Goal: Task Accomplishment & Management: Use online tool/utility

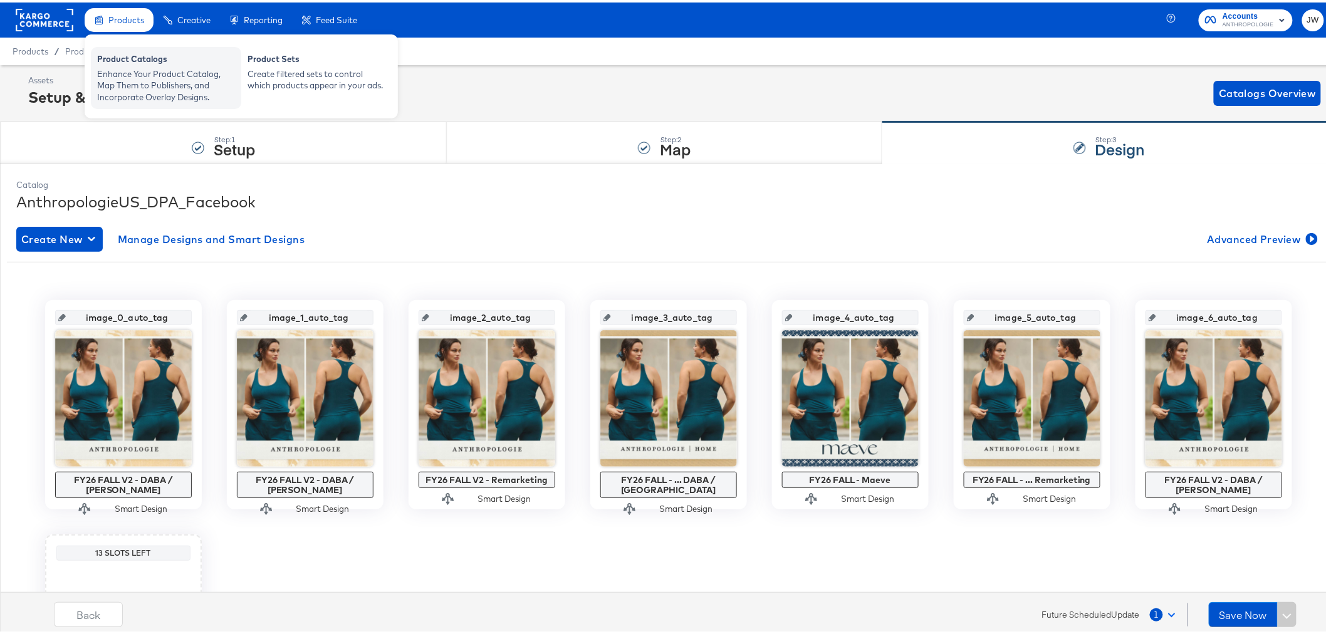
click at [182, 90] on div "Enhance Your Product Catalog, Map Them to Publishers, and Incorporate Overlay D…" at bounding box center [166, 83] width 138 height 35
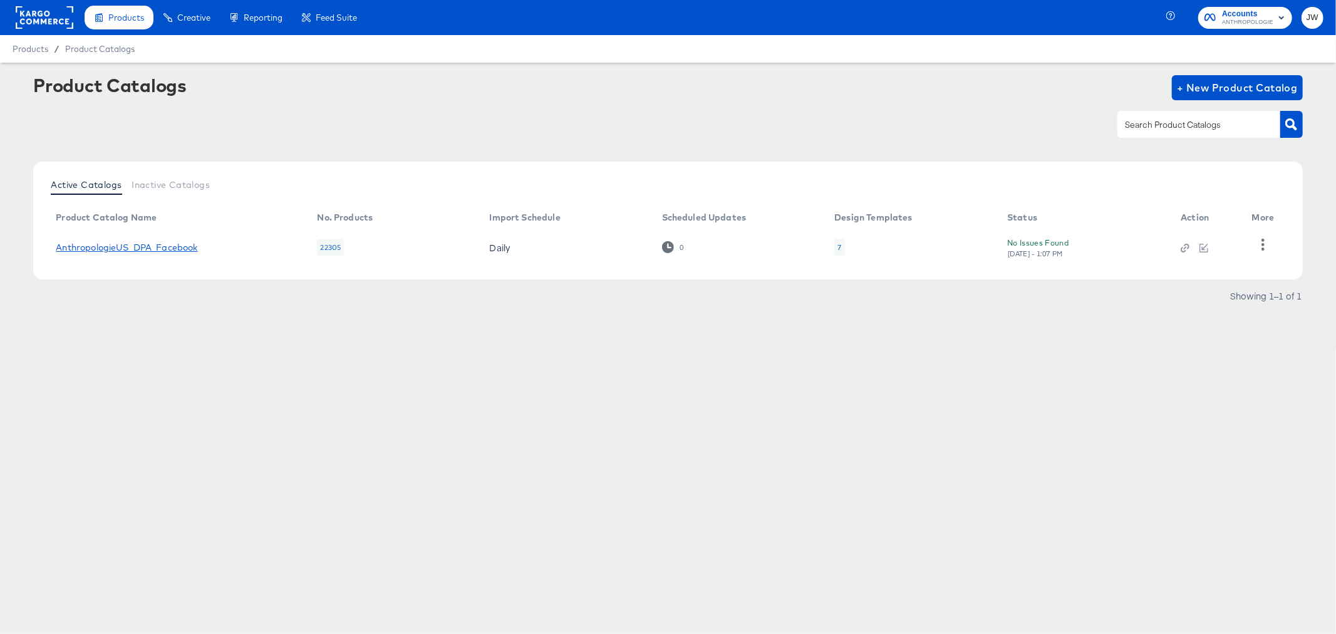
click at [172, 248] on link "AnthropologieUS_DPA_Facebook" at bounding box center [127, 247] width 142 height 10
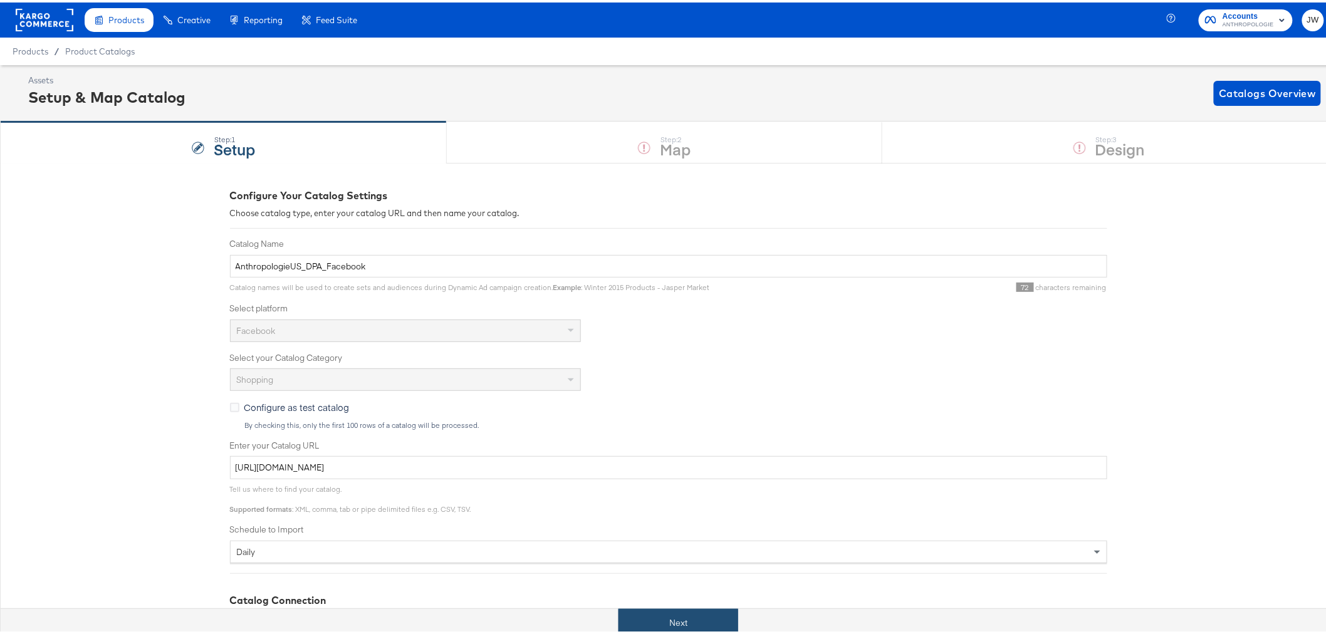
click at [684, 621] on button "Next" at bounding box center [678, 620] width 120 height 28
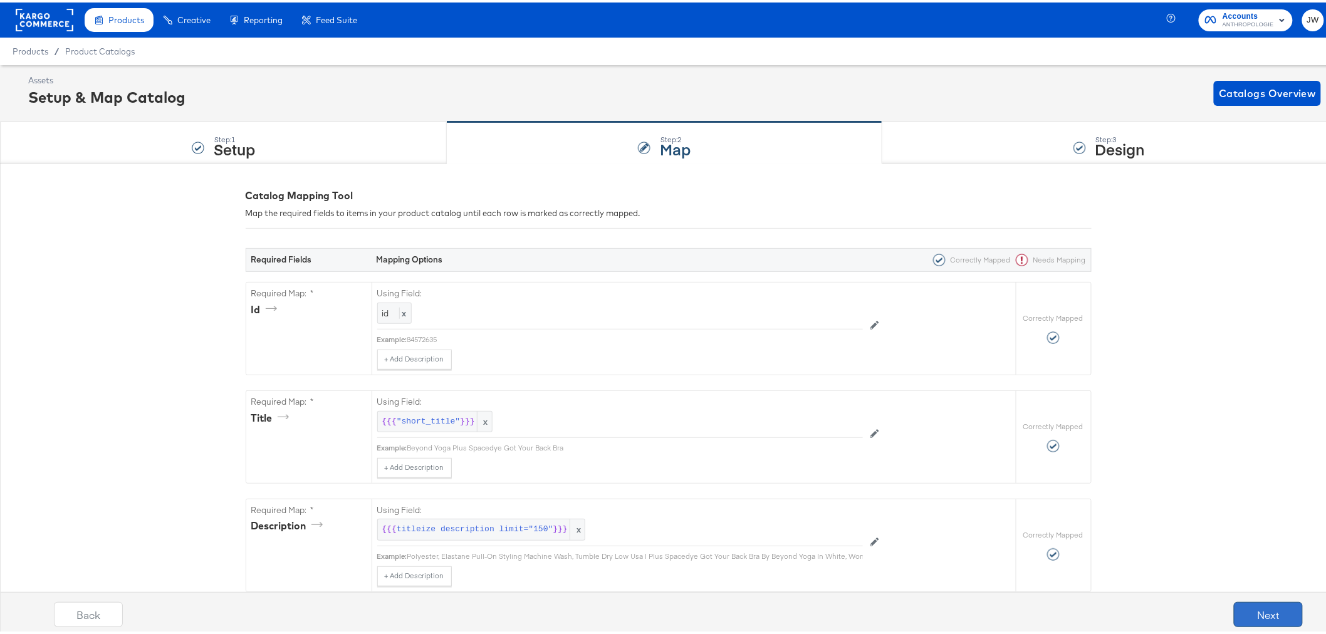
click at [1279, 608] on button "Next" at bounding box center [1268, 612] width 69 height 25
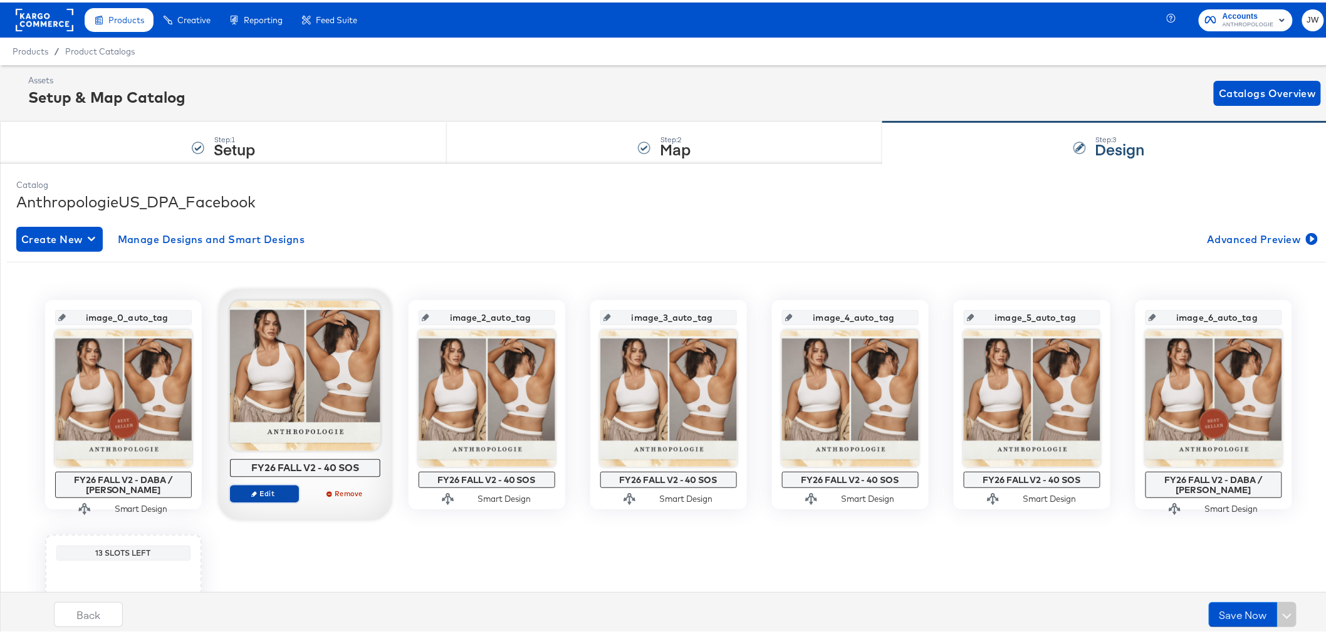
click at [277, 496] on button "Edit" at bounding box center [264, 491] width 69 height 18
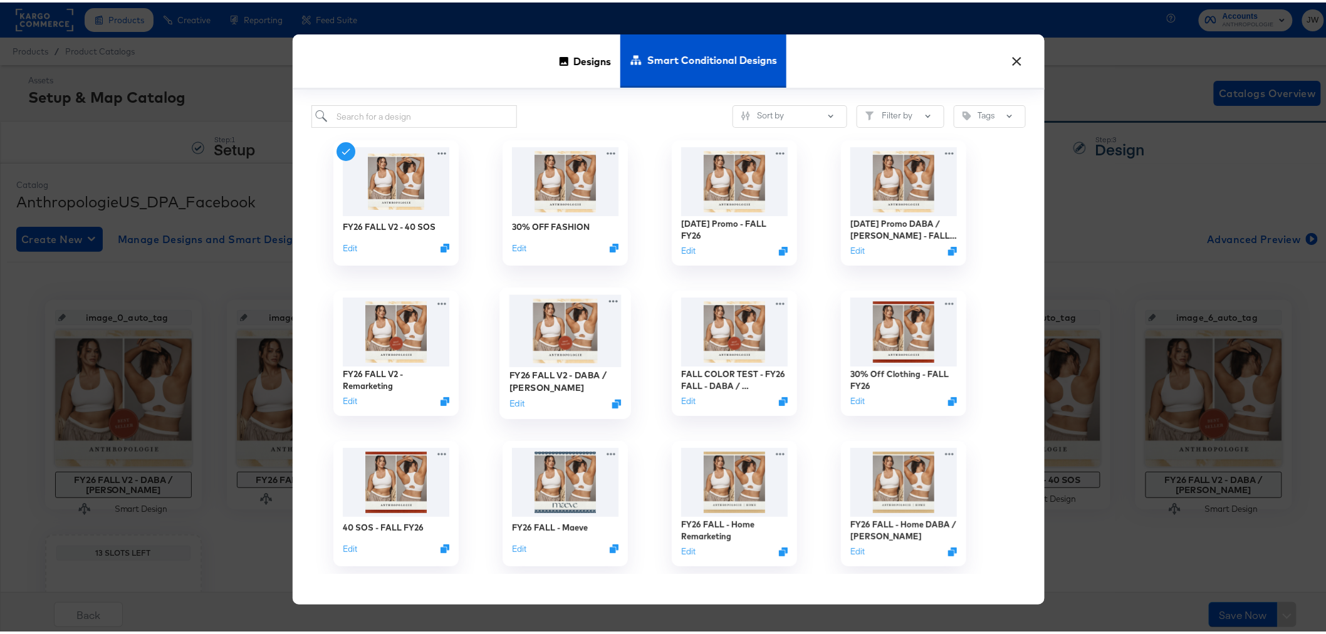
click at [552, 346] on img at bounding box center [565, 329] width 112 height 72
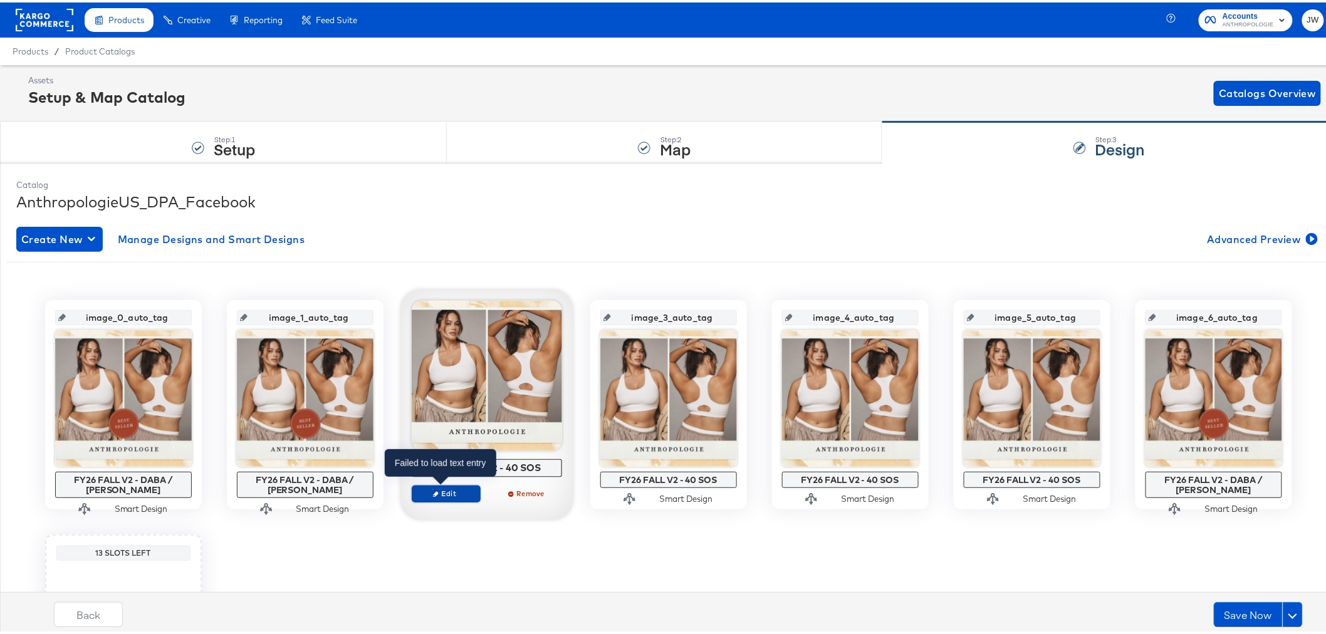
click at [459, 491] on span "Edit" at bounding box center [446, 490] width 58 height 9
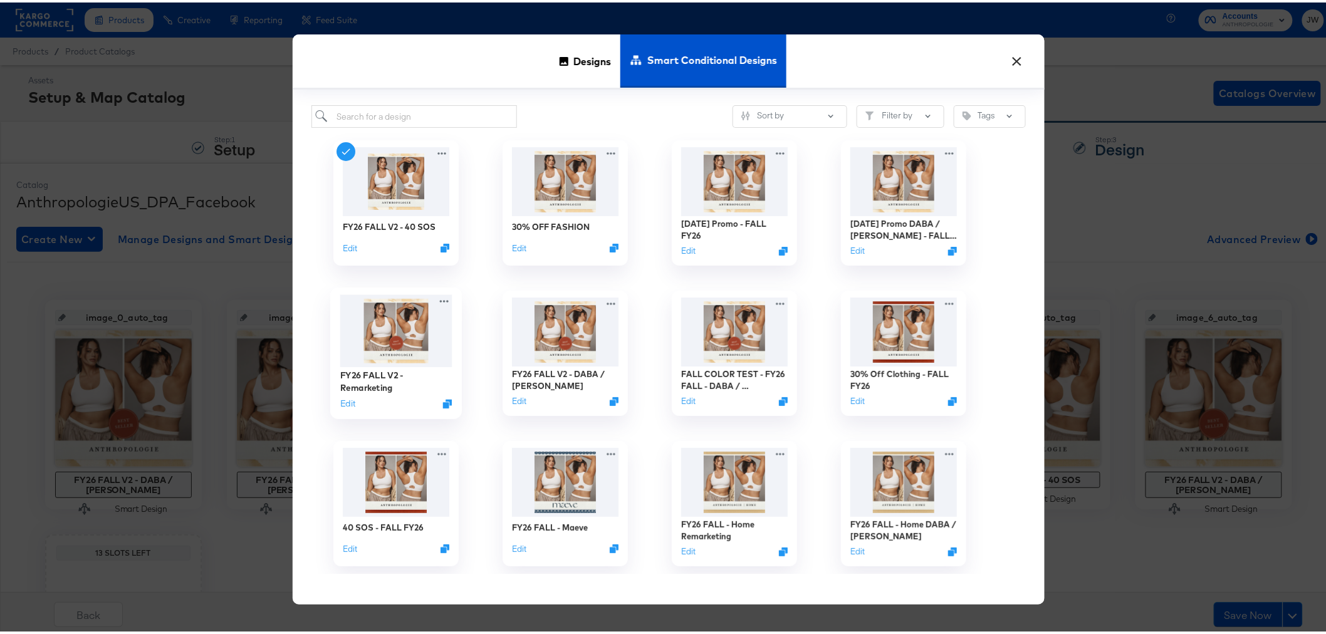
click at [388, 335] on img at bounding box center [396, 329] width 112 height 72
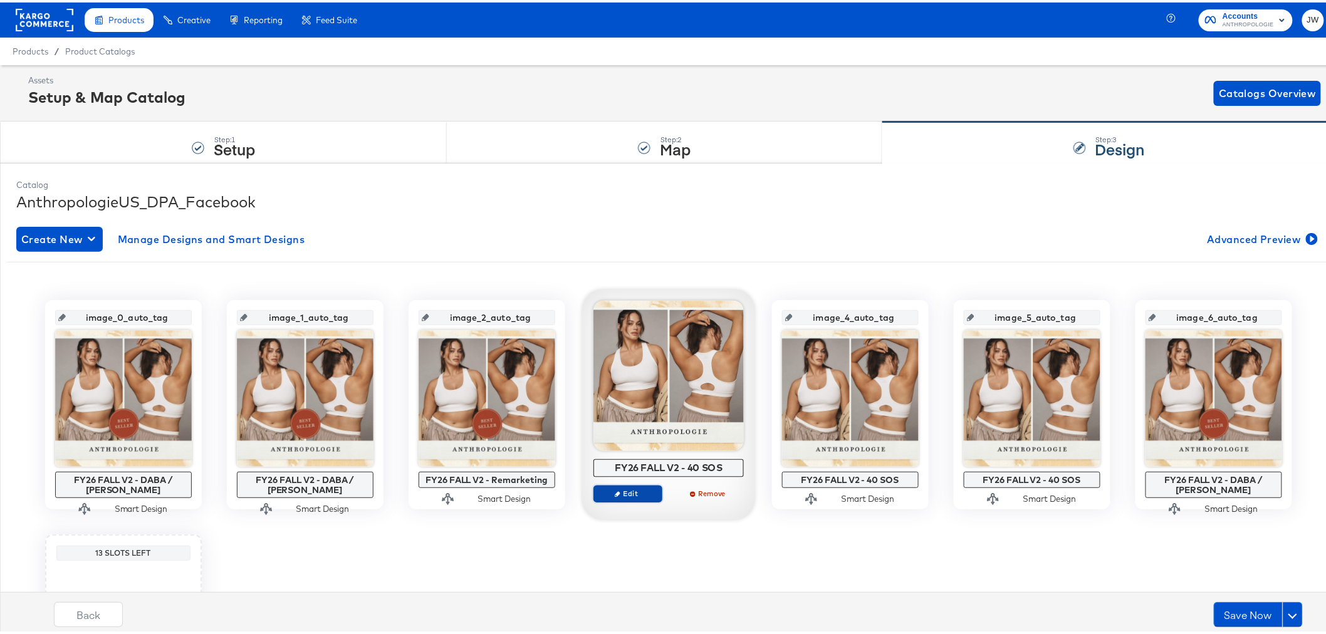
click at [618, 496] on button "Edit" at bounding box center [627, 491] width 69 height 18
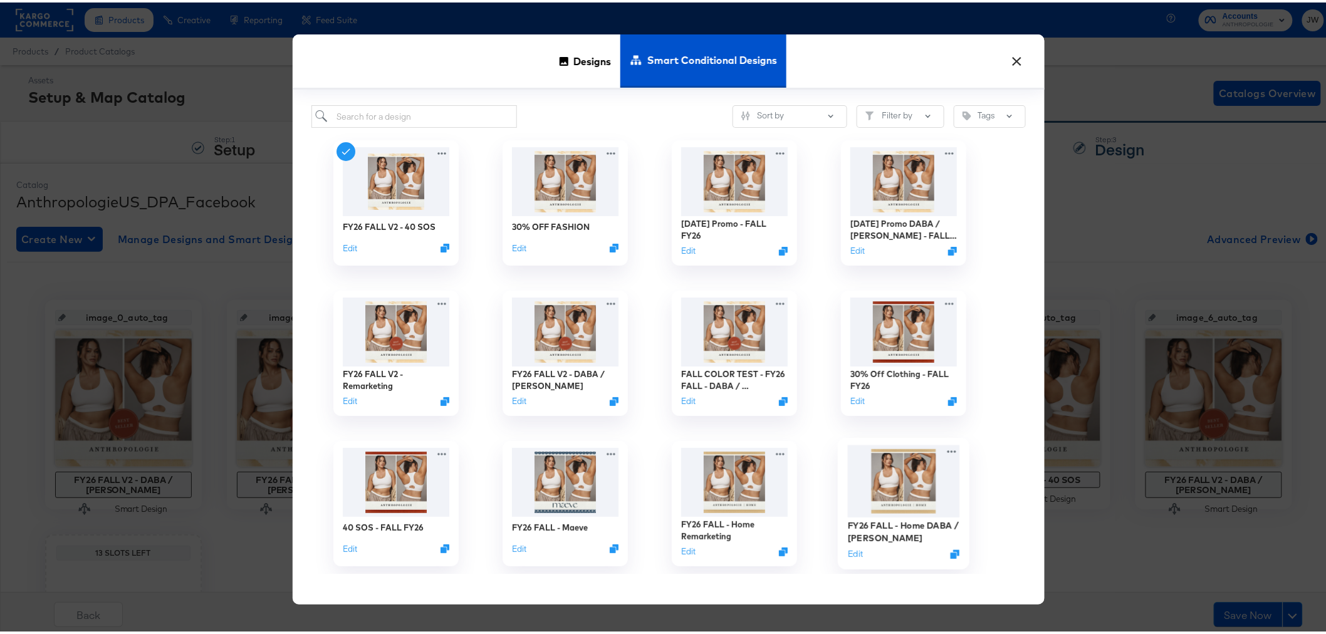
click at [912, 490] on img at bounding box center [903, 479] width 112 height 73
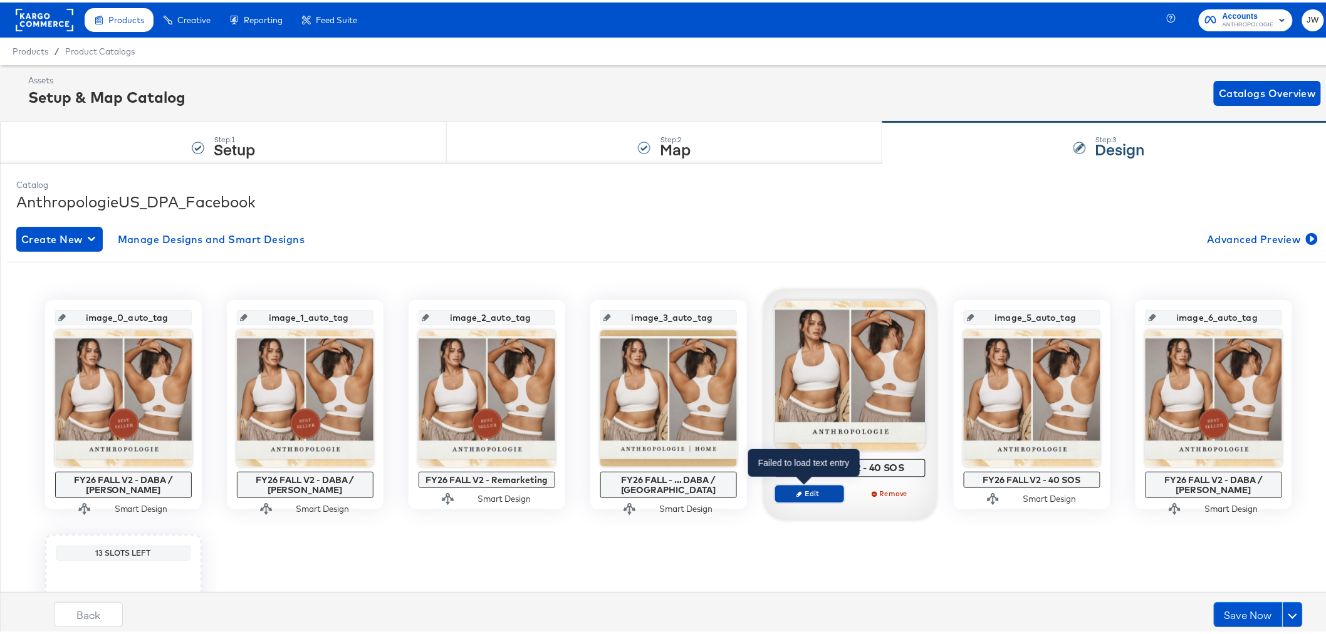
click at [809, 493] on span "Edit" at bounding box center [809, 490] width 58 height 9
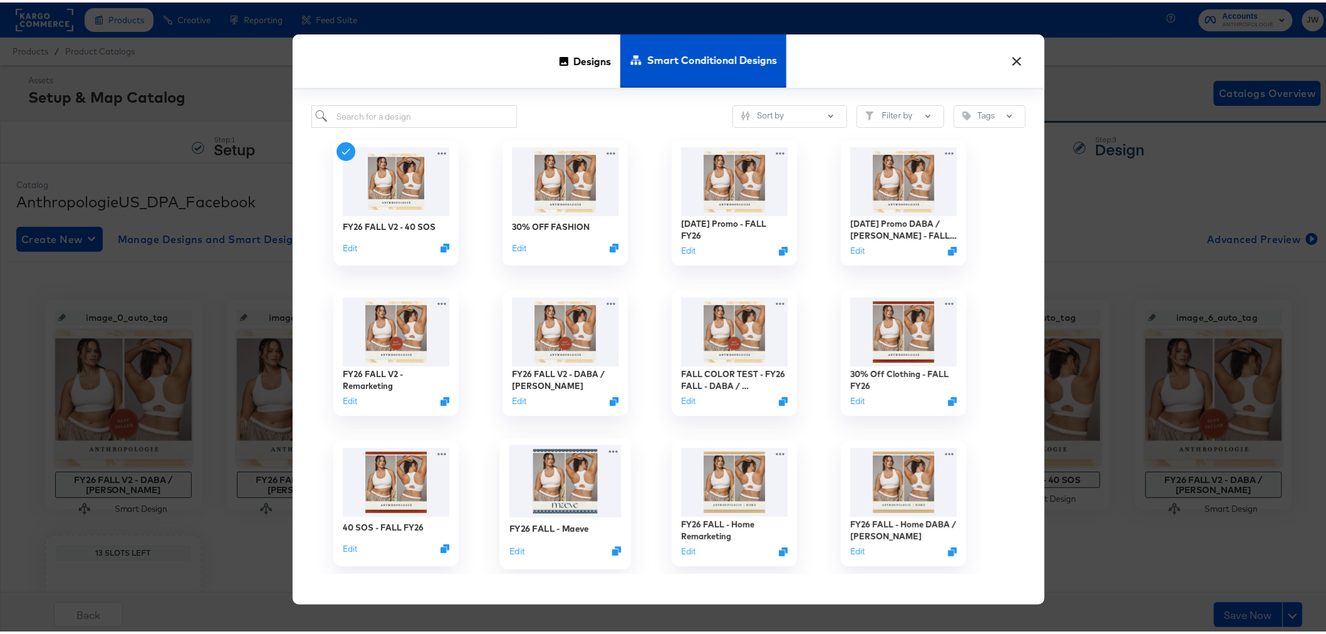
click at [553, 499] on img at bounding box center [565, 479] width 112 height 73
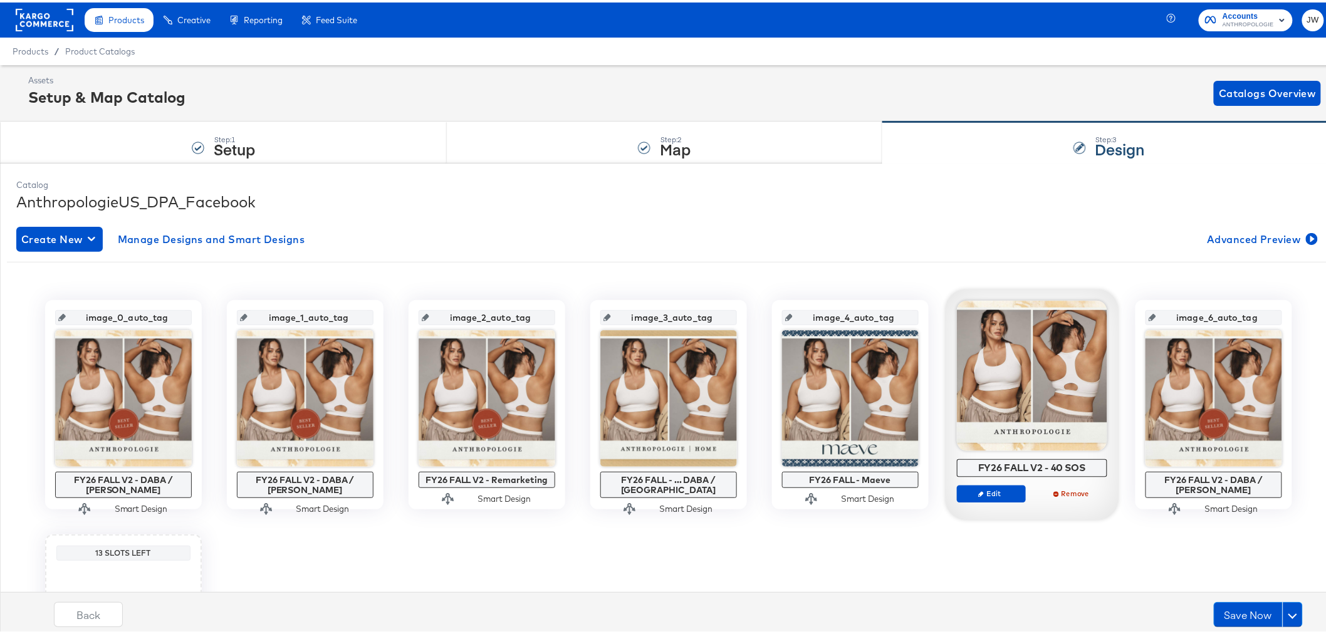
click at [1021, 354] on div at bounding box center [1032, 373] width 150 height 150
click at [985, 496] on button "Edit" at bounding box center [991, 491] width 69 height 18
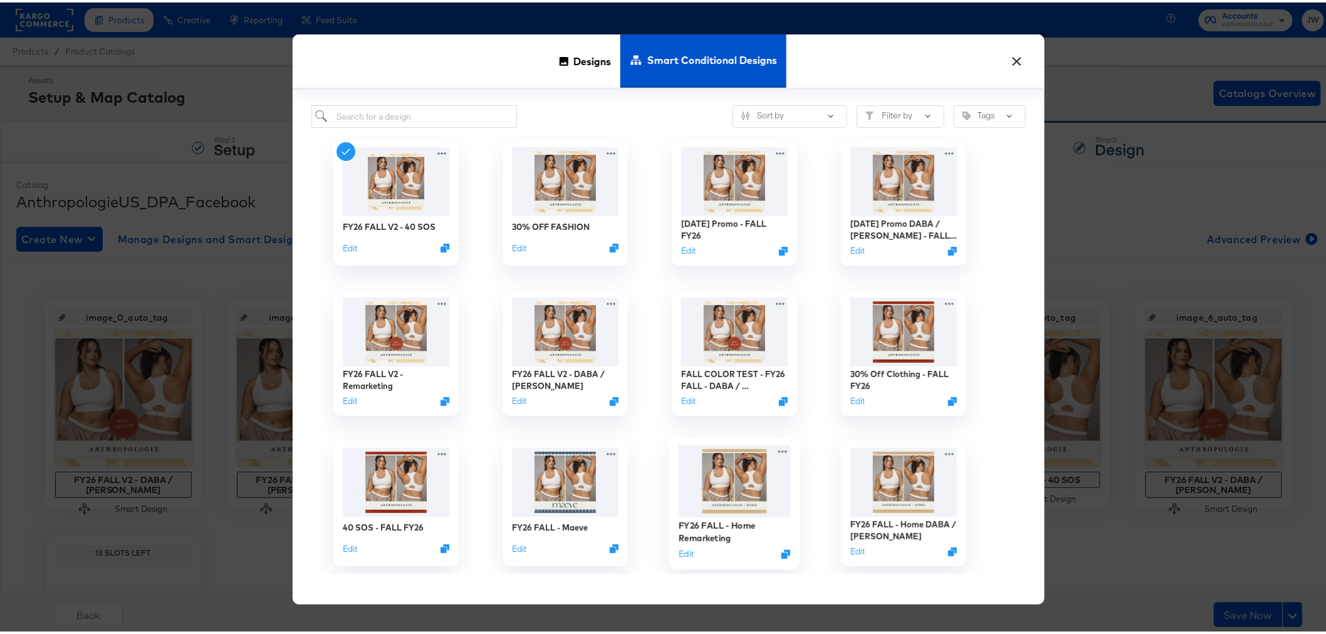
click at [730, 481] on img at bounding box center [734, 479] width 112 height 73
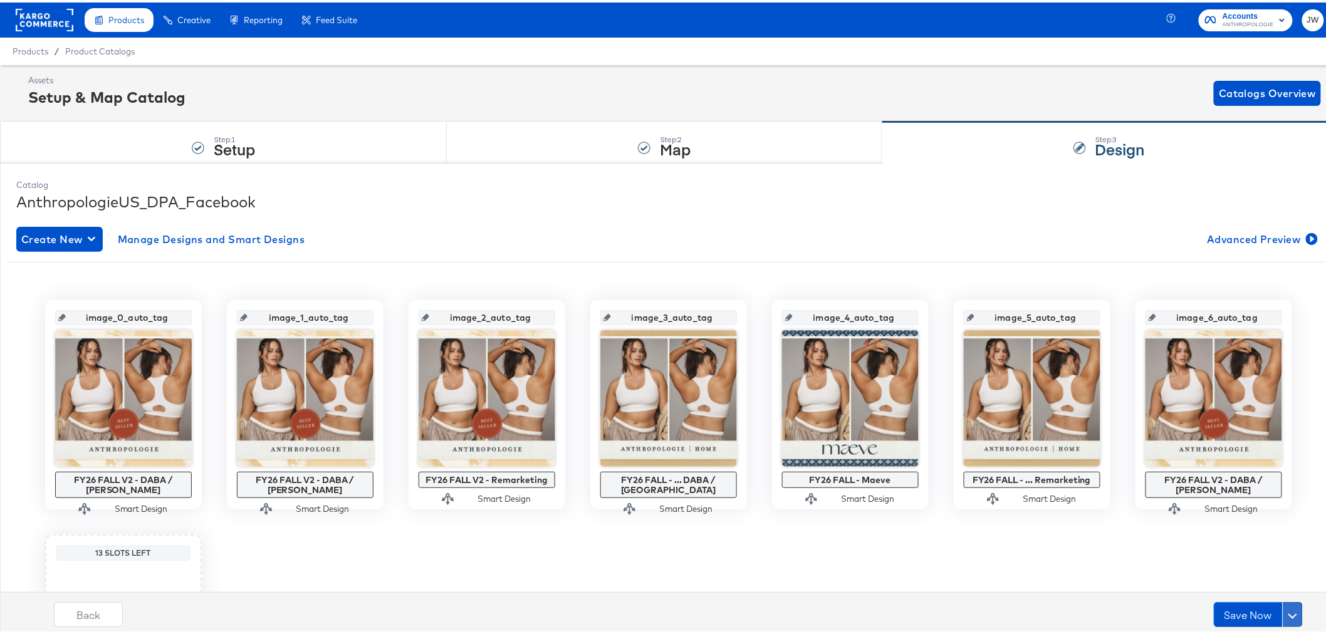
click at [1286, 615] on button at bounding box center [1292, 612] width 20 height 25
click at [1282, 591] on div "Schedule Save" at bounding box center [1262, 588] width 57 height 12
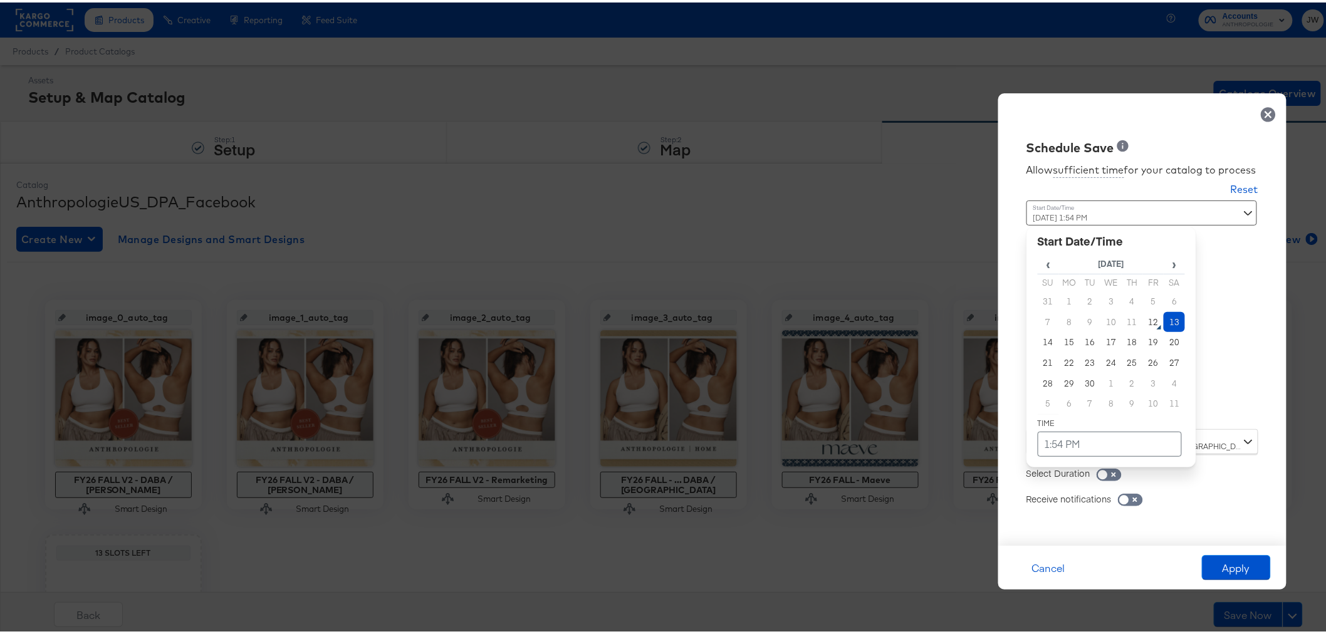
click at [1237, 405] on div "Time : [DATE] 1:54 PM ‹ [DATE] › Su Mo Tu We Th Fr Sa 31 1 2 3 4 5 6 7 8 9 10 1…" at bounding box center [1142, 312] width 232 height 229
click at [1059, 340] on td "15" at bounding box center [1069, 340] width 21 height 21
click at [1037, 446] on td "1:54 PM" at bounding box center [1109, 441] width 144 height 25
click at [1073, 307] on span "▲" at bounding box center [1085, 310] width 25 height 25
click at [1079, 352] on span "▼" at bounding box center [1085, 347] width 25 height 25
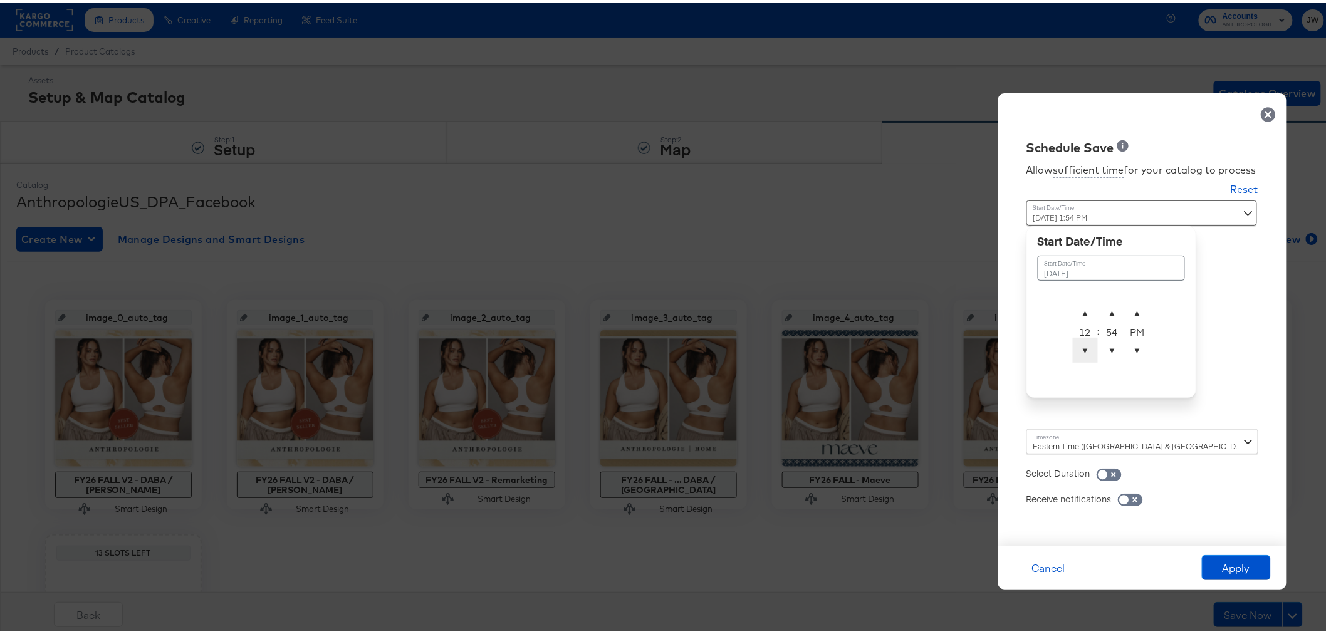
click at [1079, 352] on span "▼" at bounding box center [1085, 347] width 25 height 25
click at [1099, 306] on span "▲" at bounding box center [1111, 310] width 25 height 25
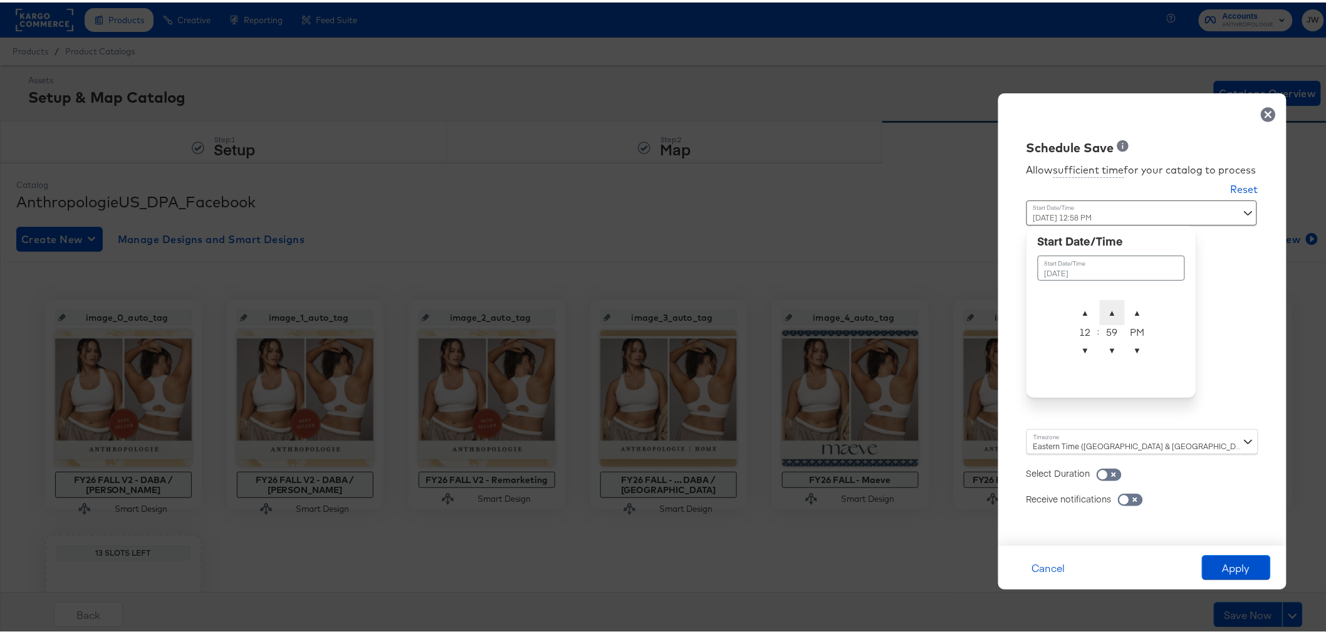
click at [1099, 306] on span "▲" at bounding box center [1111, 310] width 25 height 25
click at [1125, 308] on span "▲" at bounding box center [1137, 310] width 25 height 25
click at [1099, 304] on span "▲" at bounding box center [1111, 310] width 25 height 25
type input "[DATE] 12:01 AM"
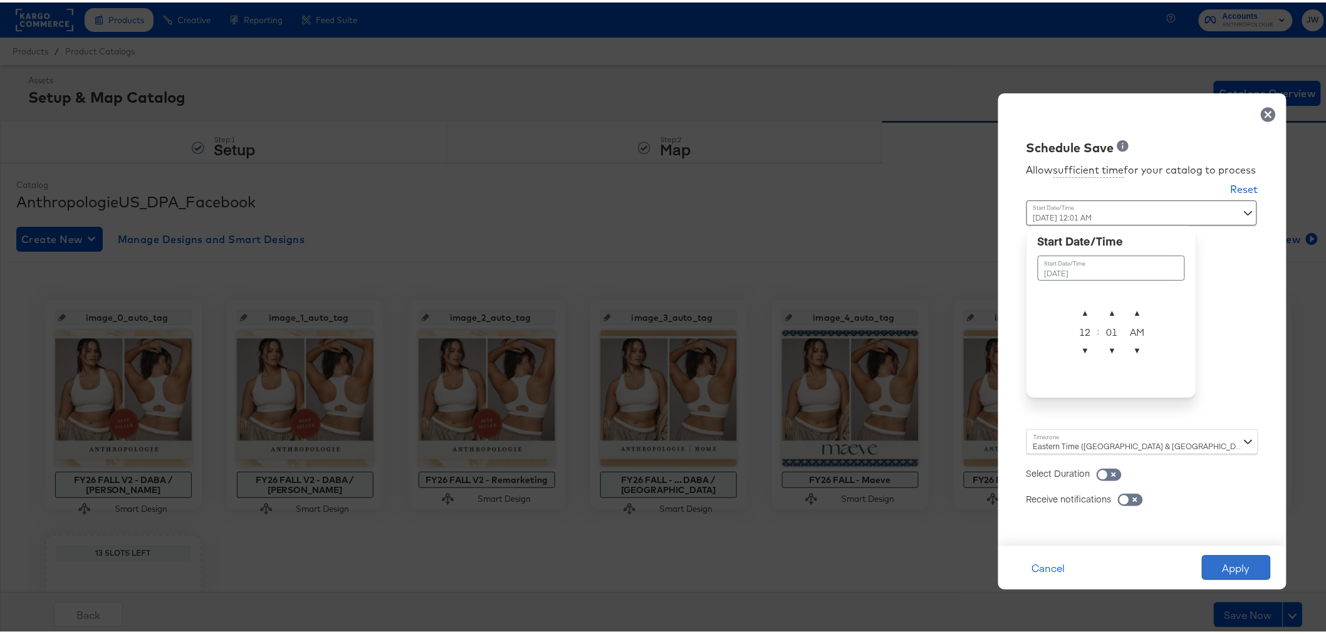
click at [1214, 567] on button "Apply" at bounding box center [1236, 565] width 69 height 25
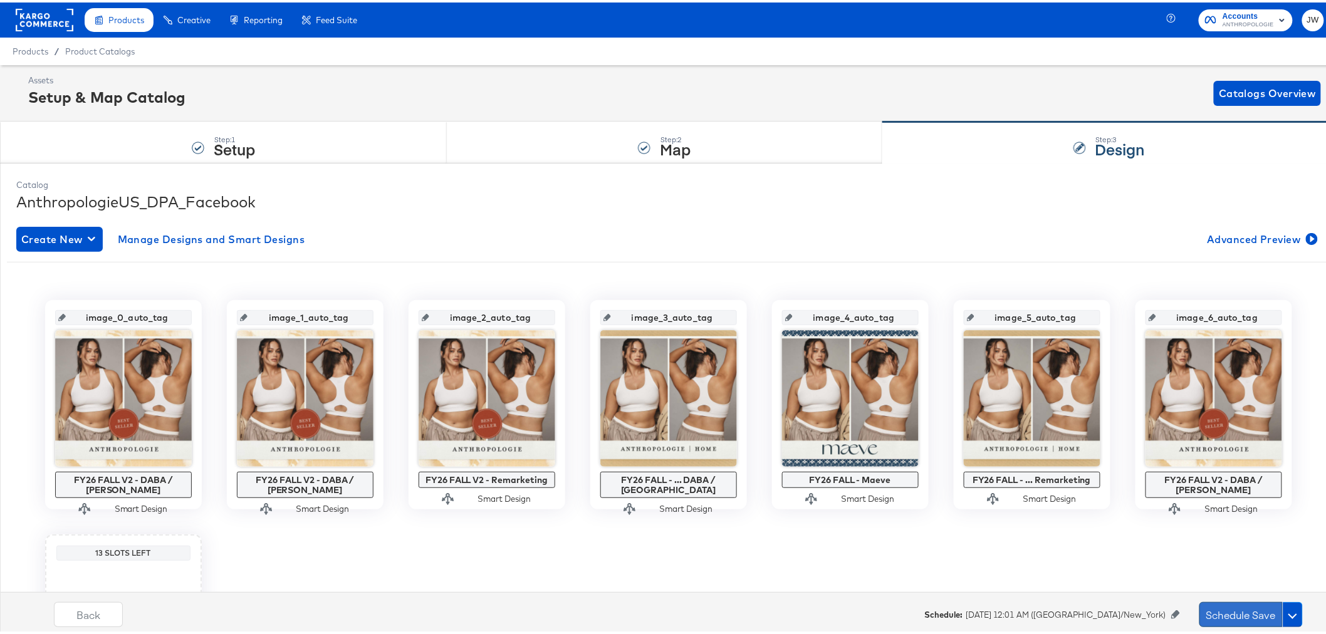
click at [1223, 611] on button "Schedule Save" at bounding box center [1240, 612] width 83 height 25
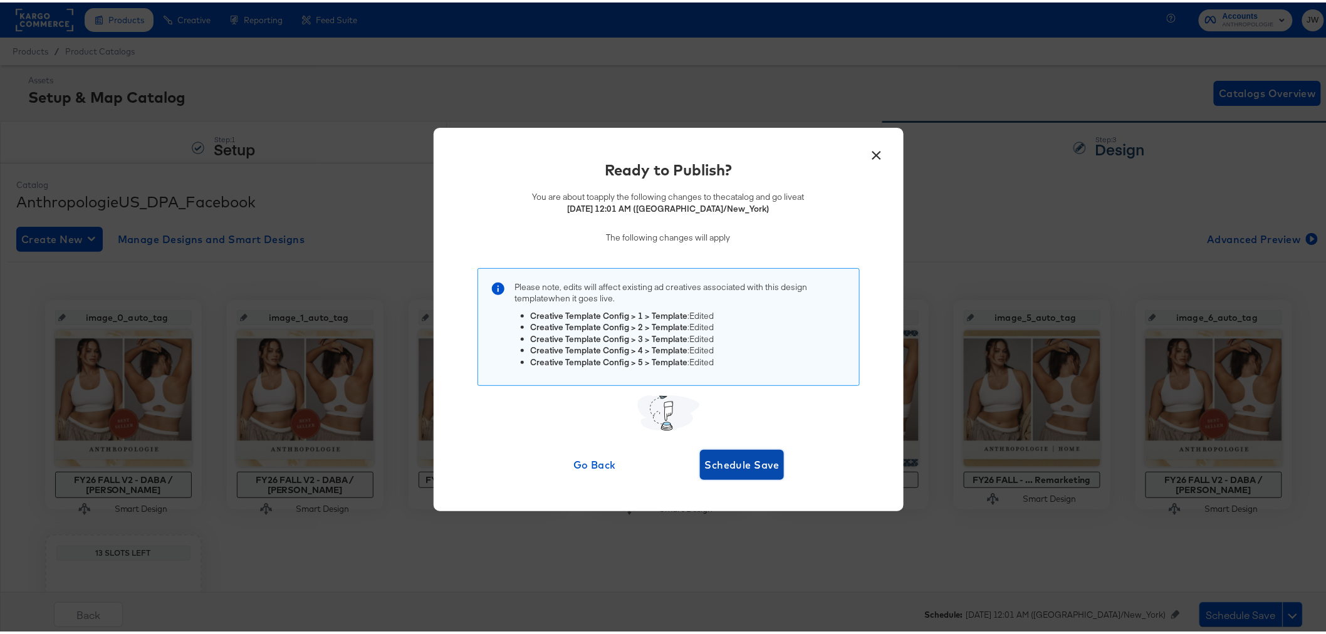
click at [725, 460] on span "Schedule Save" at bounding box center [742, 463] width 75 height 18
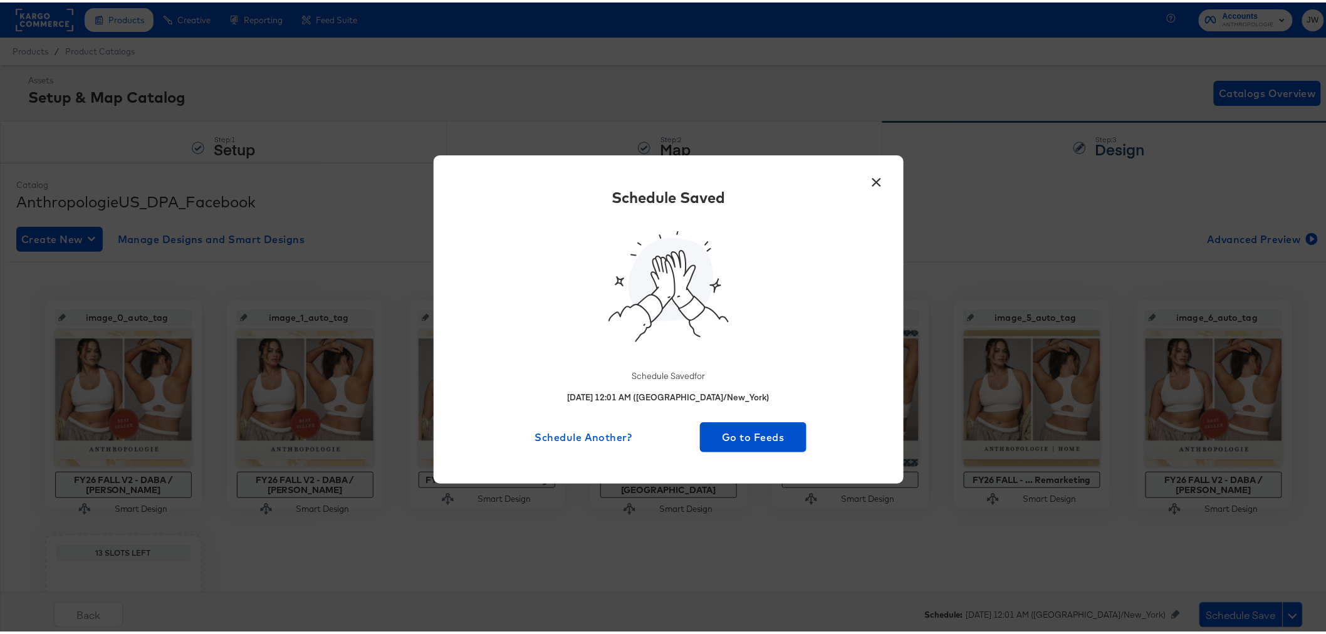
click at [331, 633] on html "Products Creative Reporting Feed Suite Accounts ANTHROPOLOGIE JW Products / Pro…" at bounding box center [668, 317] width 1336 height 634
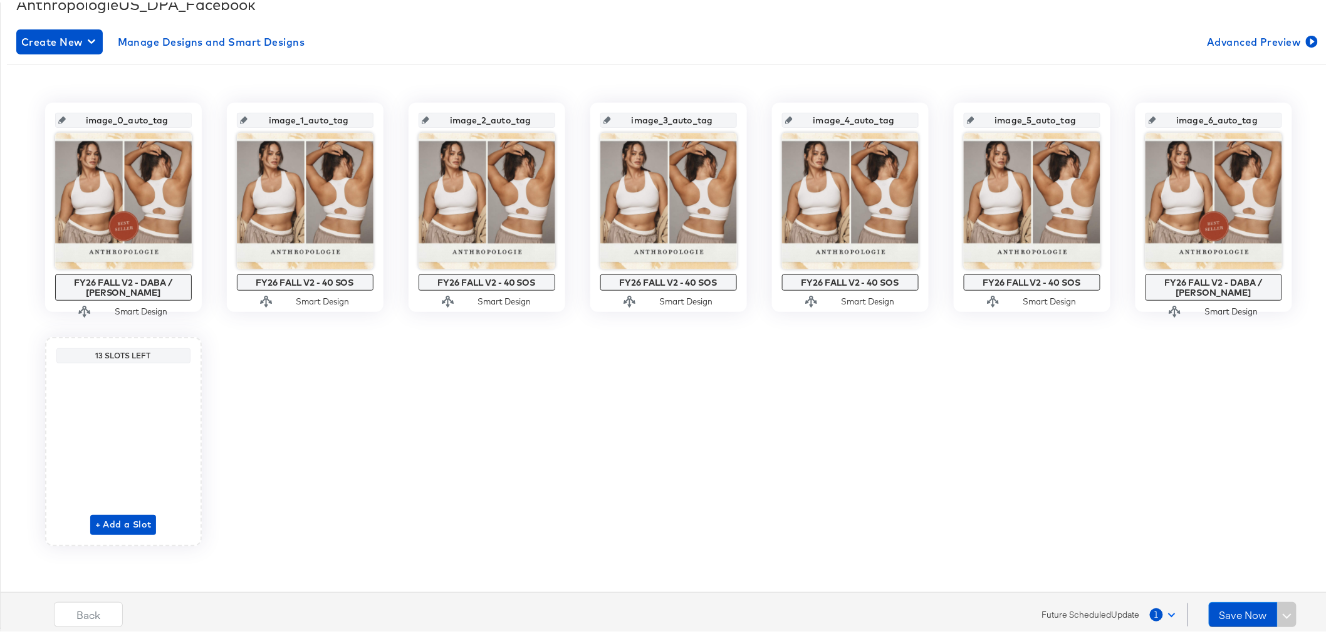
click at [976, 437] on div "image_0_auto_tag FY26 FALL V2 - DABA / [PERSON_NAME] Smart Design image_1_auto_…" at bounding box center [668, 322] width 1323 height 444
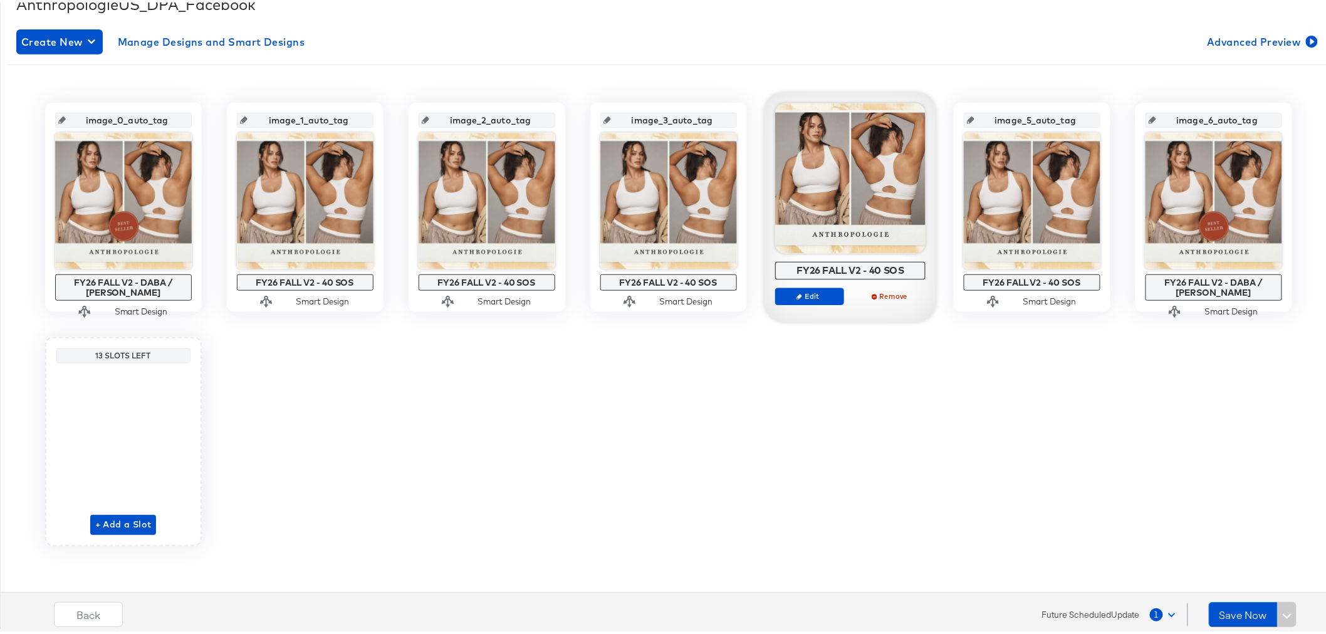
click at [673, 451] on div "image_0_auto_tag FY26 FALL V2 - DABA / [PERSON_NAME] Smart Design image_1_auto_…" at bounding box center [668, 322] width 1323 height 444
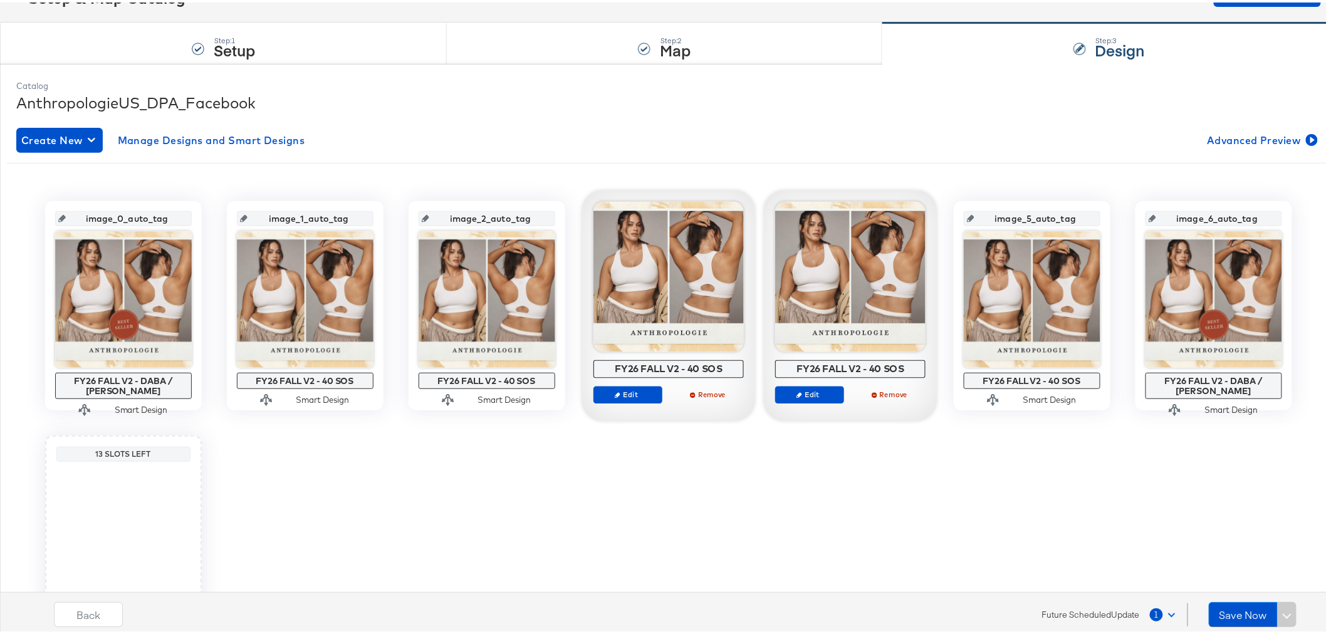
scroll to position [0, 0]
